Goal: Information Seeking & Learning: Compare options

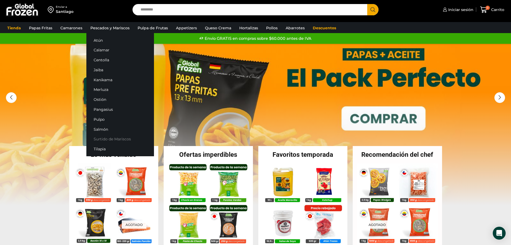
click at [114, 137] on link "Surtido de Mariscos" at bounding box center [120, 139] width 68 height 10
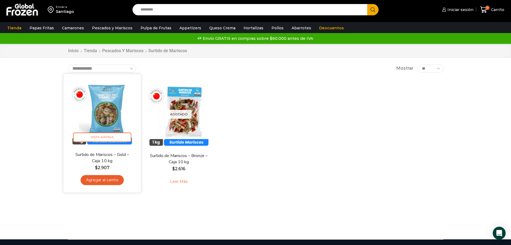
click at [108, 112] on img at bounding box center [102, 112] width 69 height 69
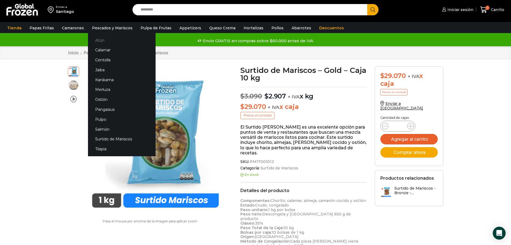
click at [100, 39] on link "Atún" at bounding box center [122, 40] width 68 height 10
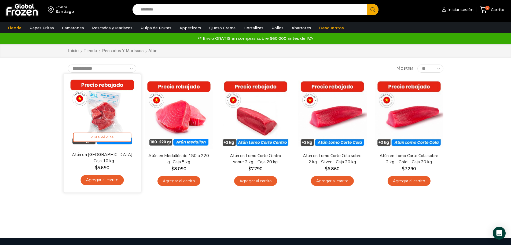
click at [116, 148] on div "En stock Vista Rápida Atún en Trozos – Caja 10 kg $ 5.690 Agregar al carrito" at bounding box center [102, 133] width 69 height 110
click at [106, 115] on img at bounding box center [102, 112] width 69 height 69
